Goal: Task Accomplishment & Management: Complete application form

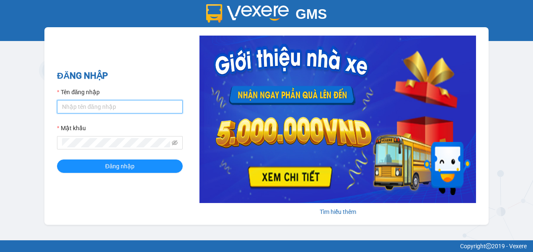
click at [123, 104] on input "Tên đăng nhập" at bounding box center [120, 106] width 126 height 13
type input "xuyenzalo.namhailimo"
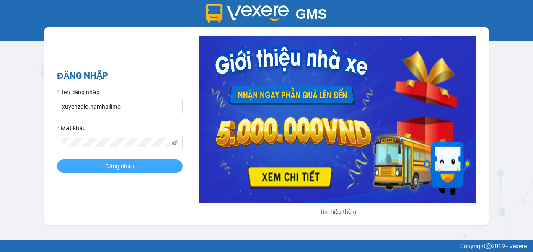
click at [137, 170] on button "Đăng nhập" at bounding box center [120, 166] width 126 height 13
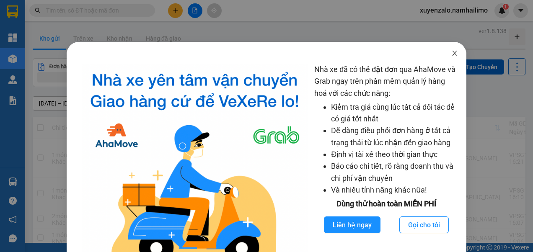
click at [452, 55] on icon "close" at bounding box center [455, 53] width 7 height 7
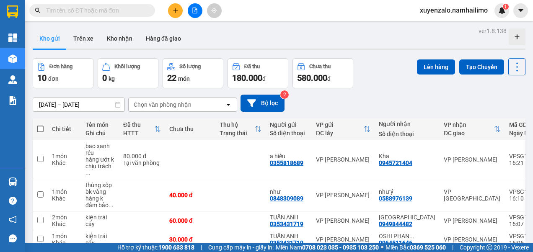
click at [116, 8] on input "text" at bounding box center [95, 10] width 99 height 9
paste input "VPSG1308250033"
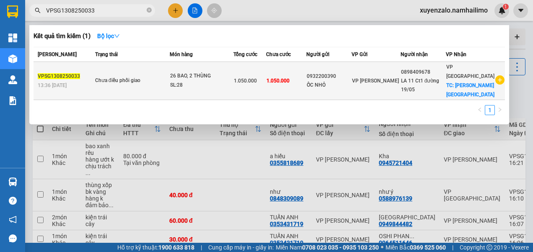
type input "VPSG1308250033"
click at [221, 81] on div "SL: 28" at bounding box center [201, 85] width 63 height 9
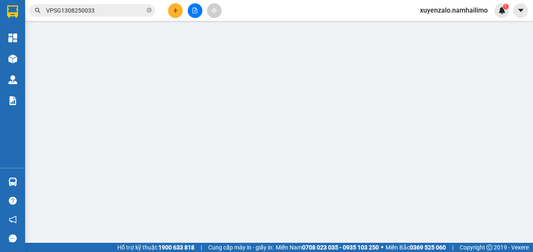
type input "0932200390"
type input "ỐC NHỎ"
type input "0898409678"
type input "LA 11 Ct1 đường 19/05"
checkbox input "true"
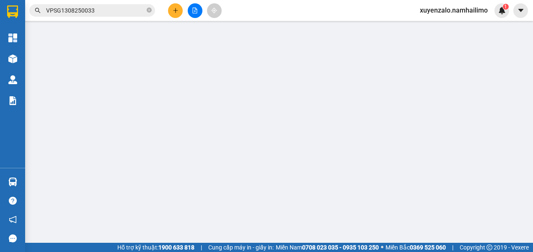
type input "[PERSON_NAME][GEOGRAPHIC_DATA]"
type input "1.050.000"
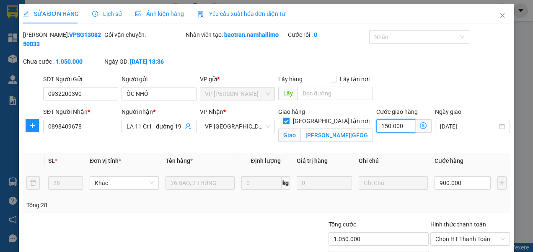
click at [393, 125] on input "150.000" at bounding box center [396, 126] width 39 height 13
type input "0"
type input "900.000"
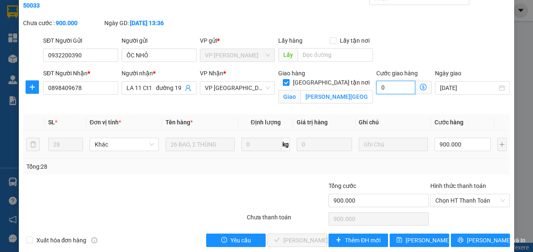
scroll to position [40, 0]
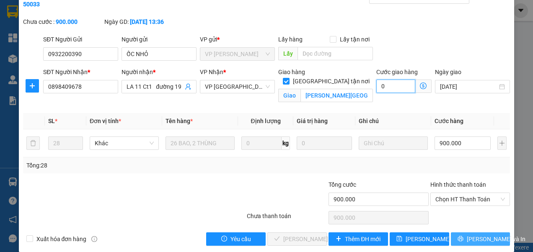
type input "0"
click at [454, 242] on button "[PERSON_NAME] và In" at bounding box center [481, 239] width 60 height 13
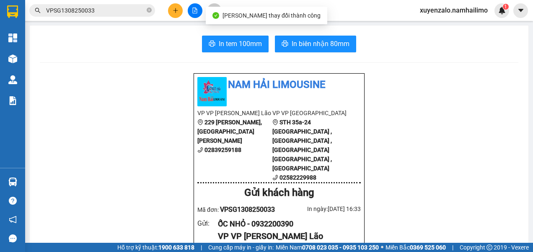
click at [109, 12] on input "VPSG1308250033" at bounding box center [95, 10] width 99 height 9
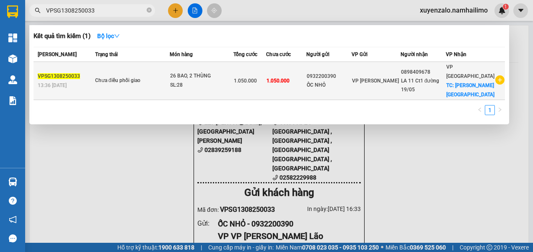
click at [225, 81] on div "SL: 28" at bounding box center [201, 85] width 63 height 9
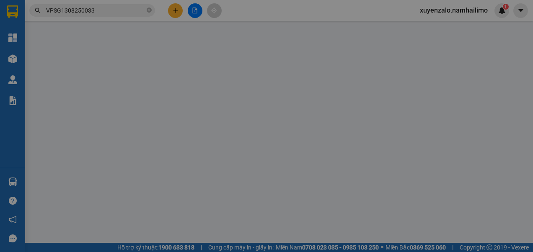
type input "0932200390"
type input "ỐC NHỎ"
type input "0898409678"
type input "LA 11 Ct1 đường 19/05"
checkbox input "true"
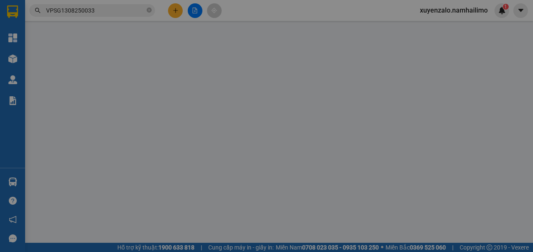
type input "[PERSON_NAME][GEOGRAPHIC_DATA]"
type input "900.000"
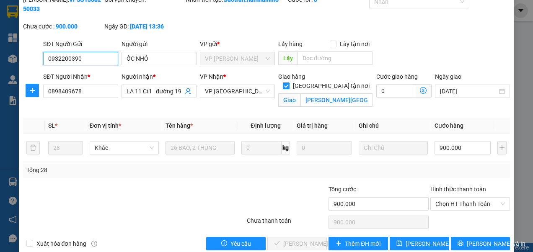
scroll to position [49, 0]
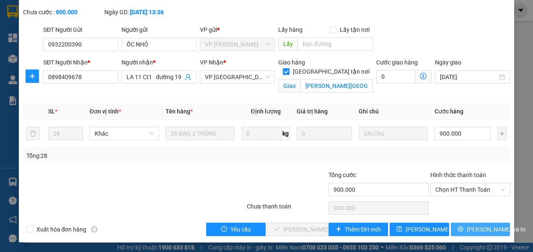
click at [477, 229] on span "[PERSON_NAME] và In" at bounding box center [496, 229] width 59 height 9
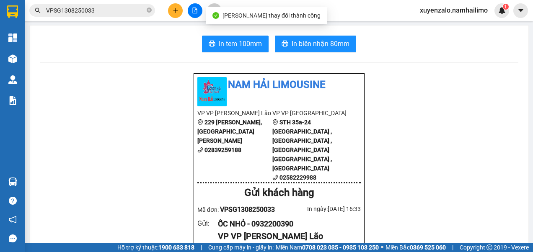
click at [118, 10] on input "VPSG1308250033" at bounding box center [95, 10] width 99 height 9
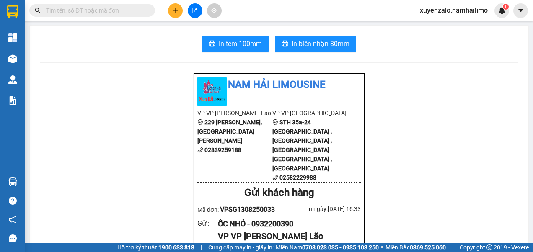
paste input "VPSG1308250033"
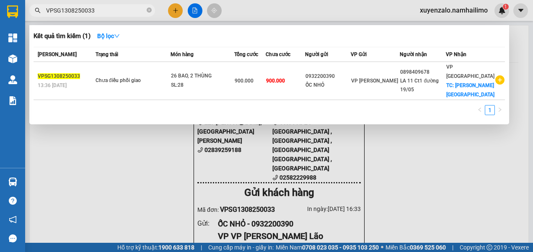
type input "VPSG1308250033"
